Goal: Navigation & Orientation: Understand site structure

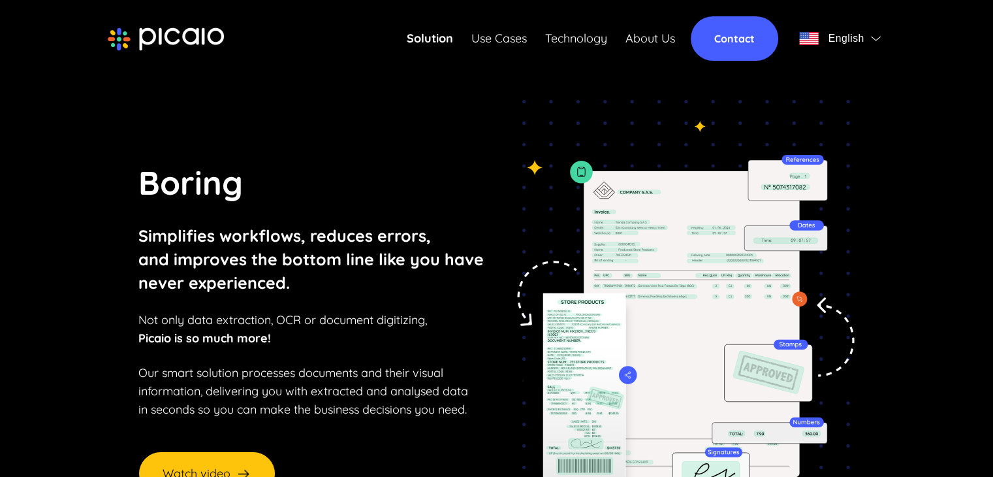
click at [744, 36] on link "Contact" at bounding box center [734, 38] width 87 height 44
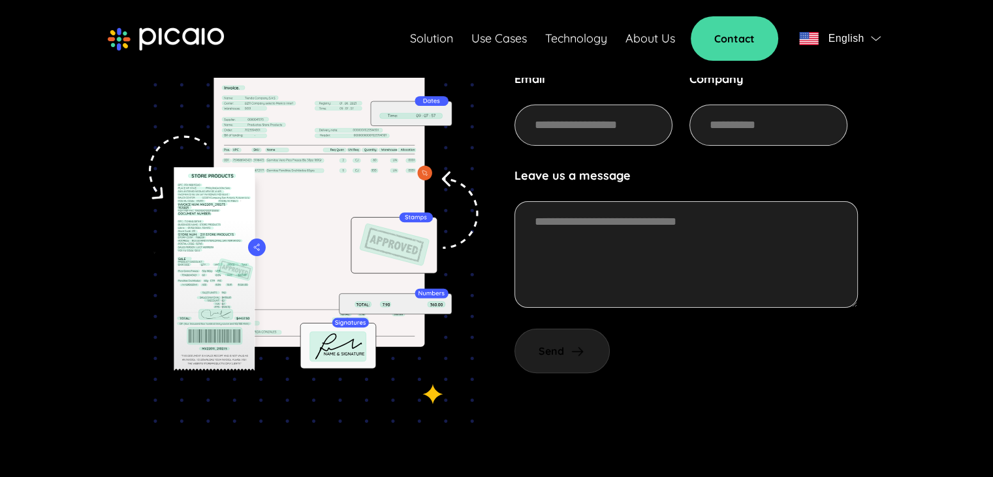
scroll to position [408, 0]
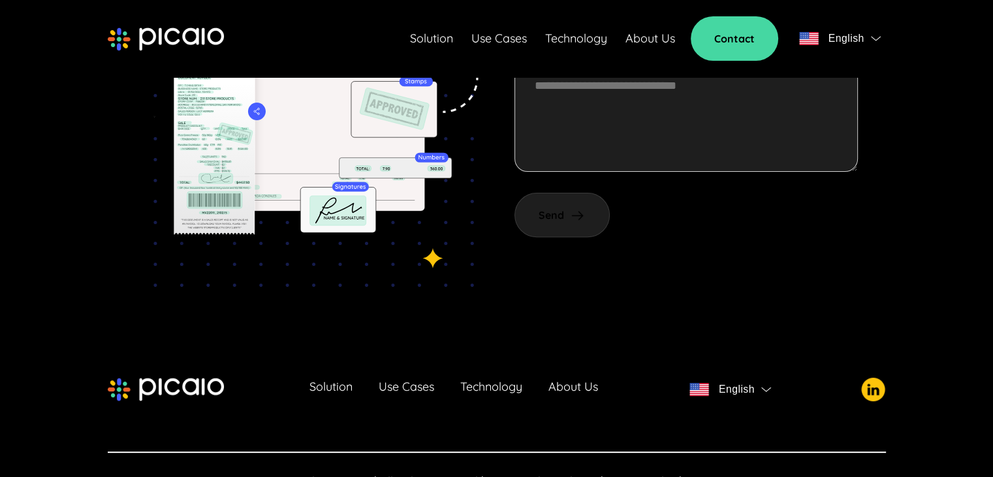
click at [564, 473] on span "Terms and Conditions" at bounding box center [542, 480] width 117 height 15
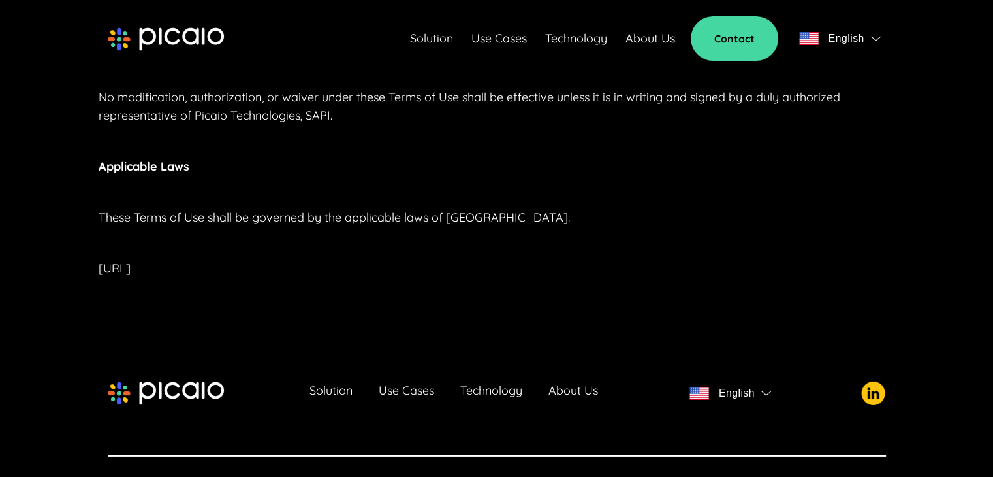
scroll to position [4147, 0]
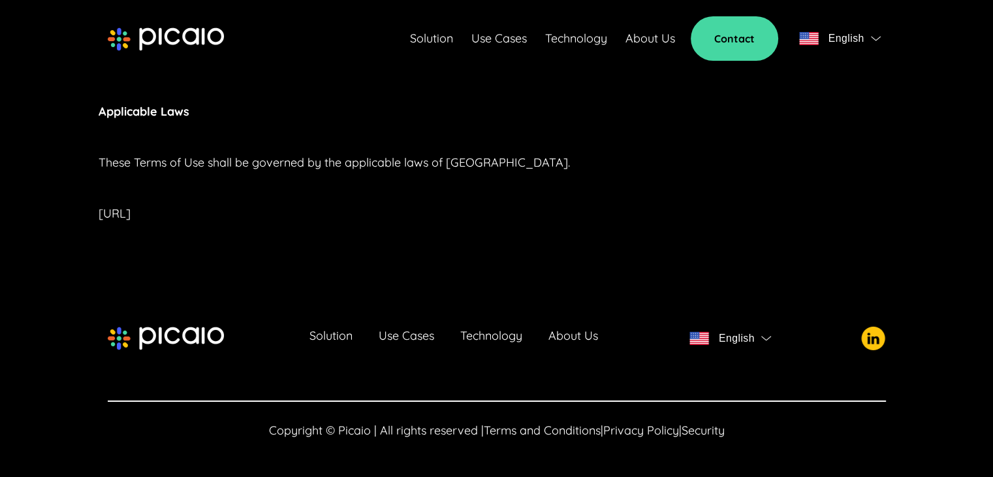
click at [629, 430] on span "Privacy Policy" at bounding box center [641, 429] width 76 height 15
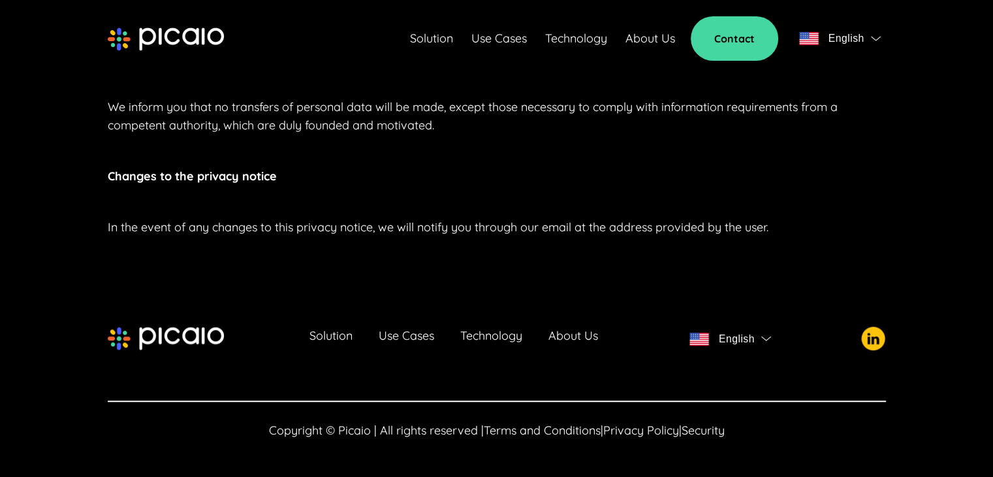
scroll to position [979, 0]
click at [723, 429] on span "Security" at bounding box center [703, 429] width 43 height 15
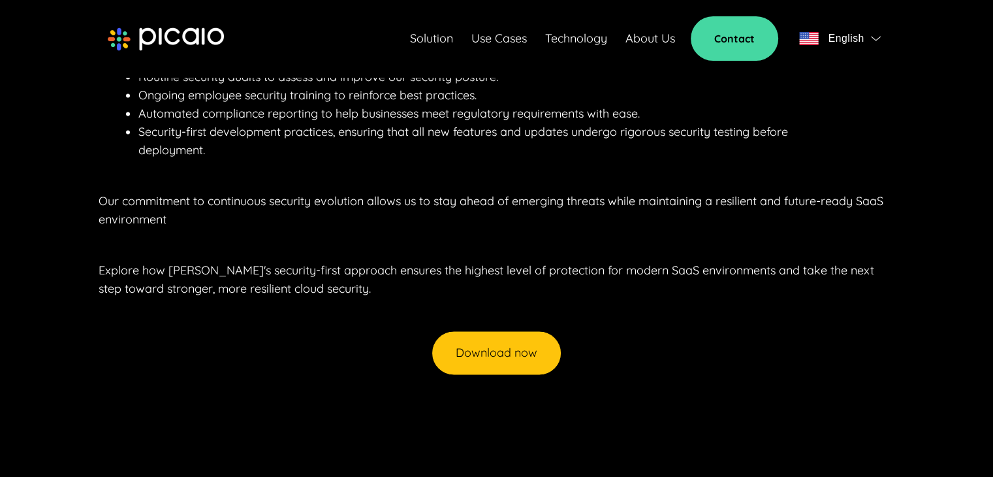
scroll to position [2194, 0]
